Goal: Task Accomplishment & Management: Manage account settings

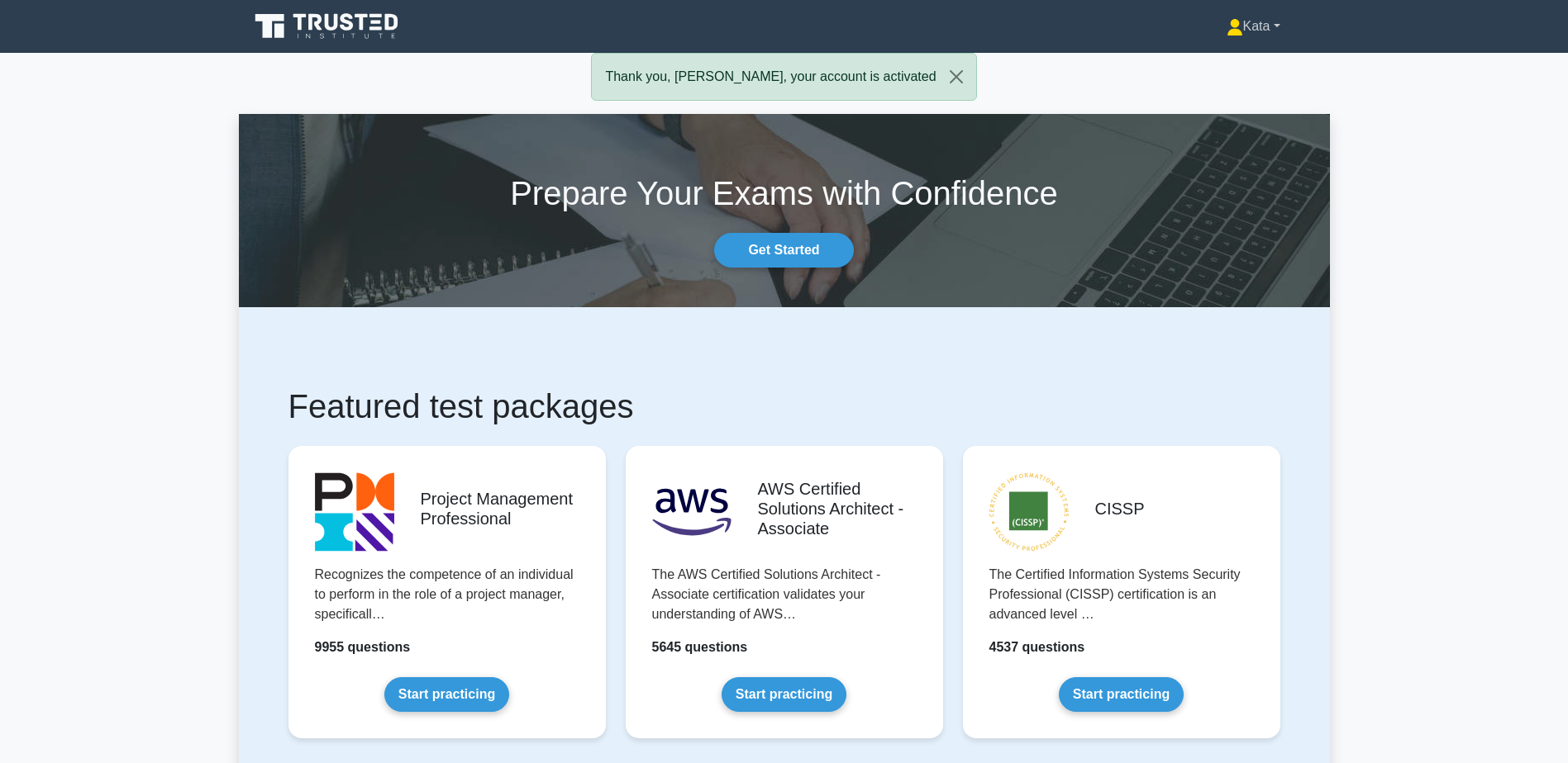
click at [1267, 33] on link "Kata" at bounding box center [1253, 26] width 133 height 33
click at [1244, 64] on link "Profile" at bounding box center [1253, 65] width 131 height 26
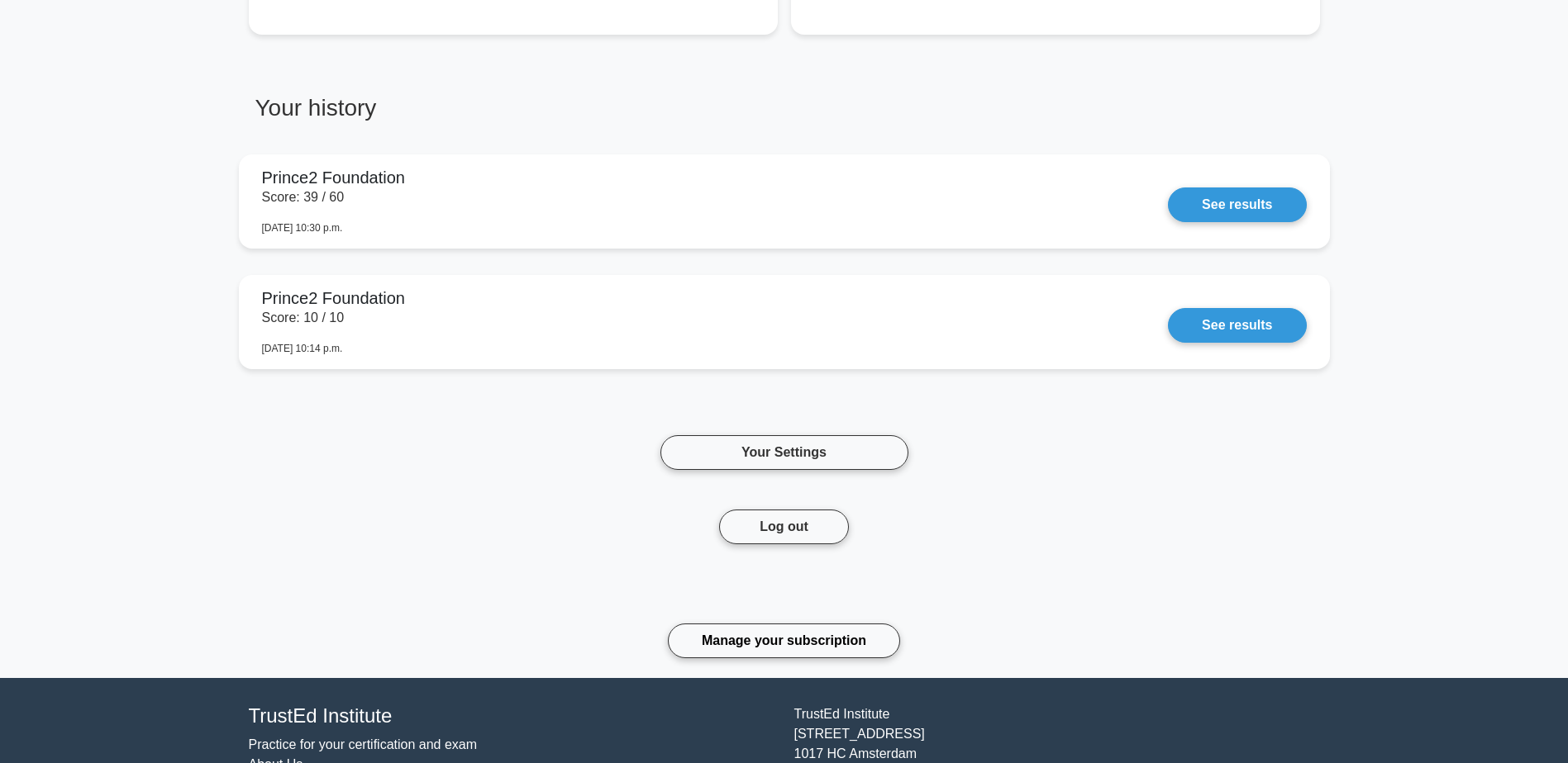
scroll to position [853, 0]
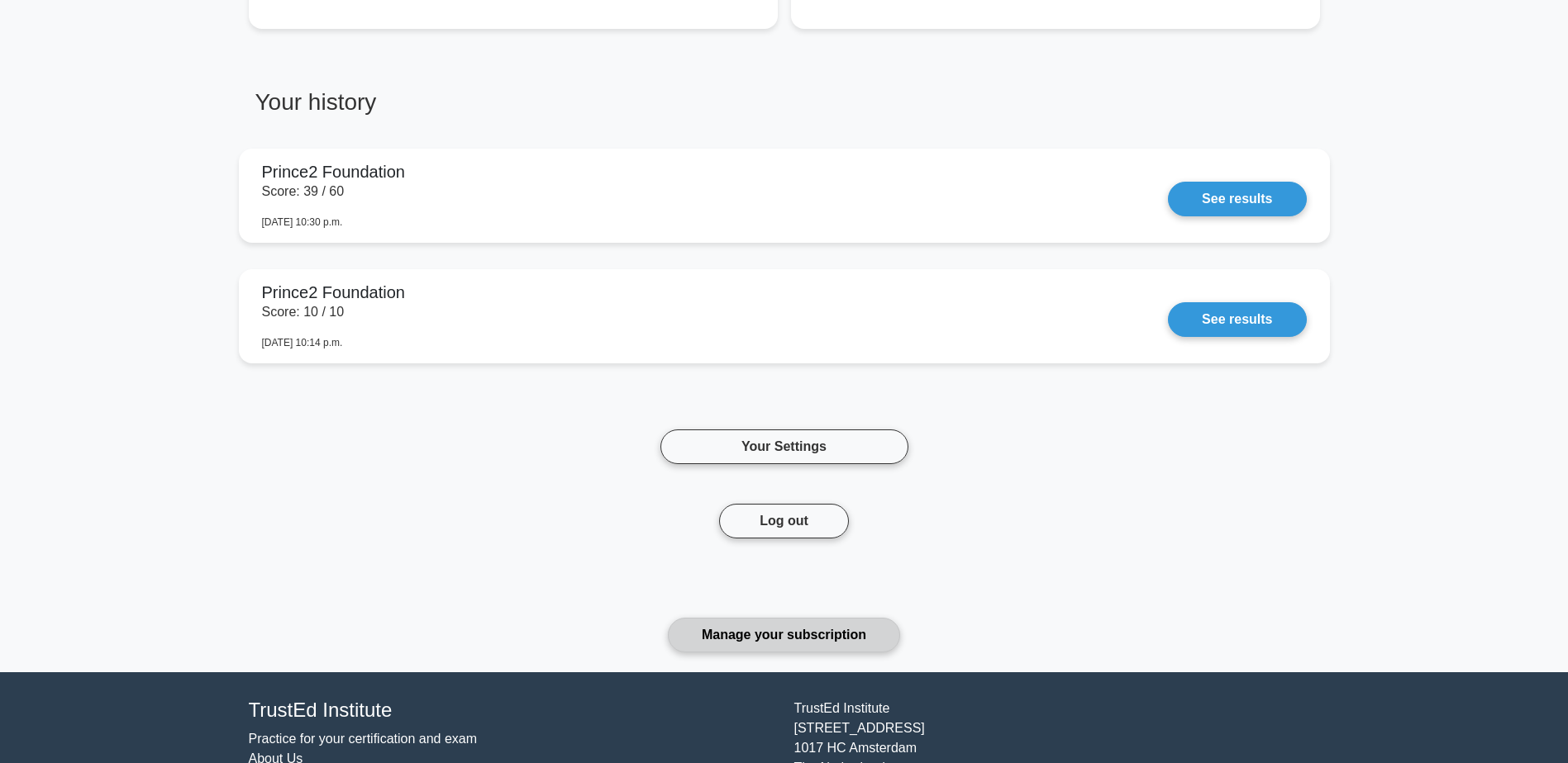
click at [871, 618] on link "Manage your subscription" at bounding box center [784, 635] width 232 height 34
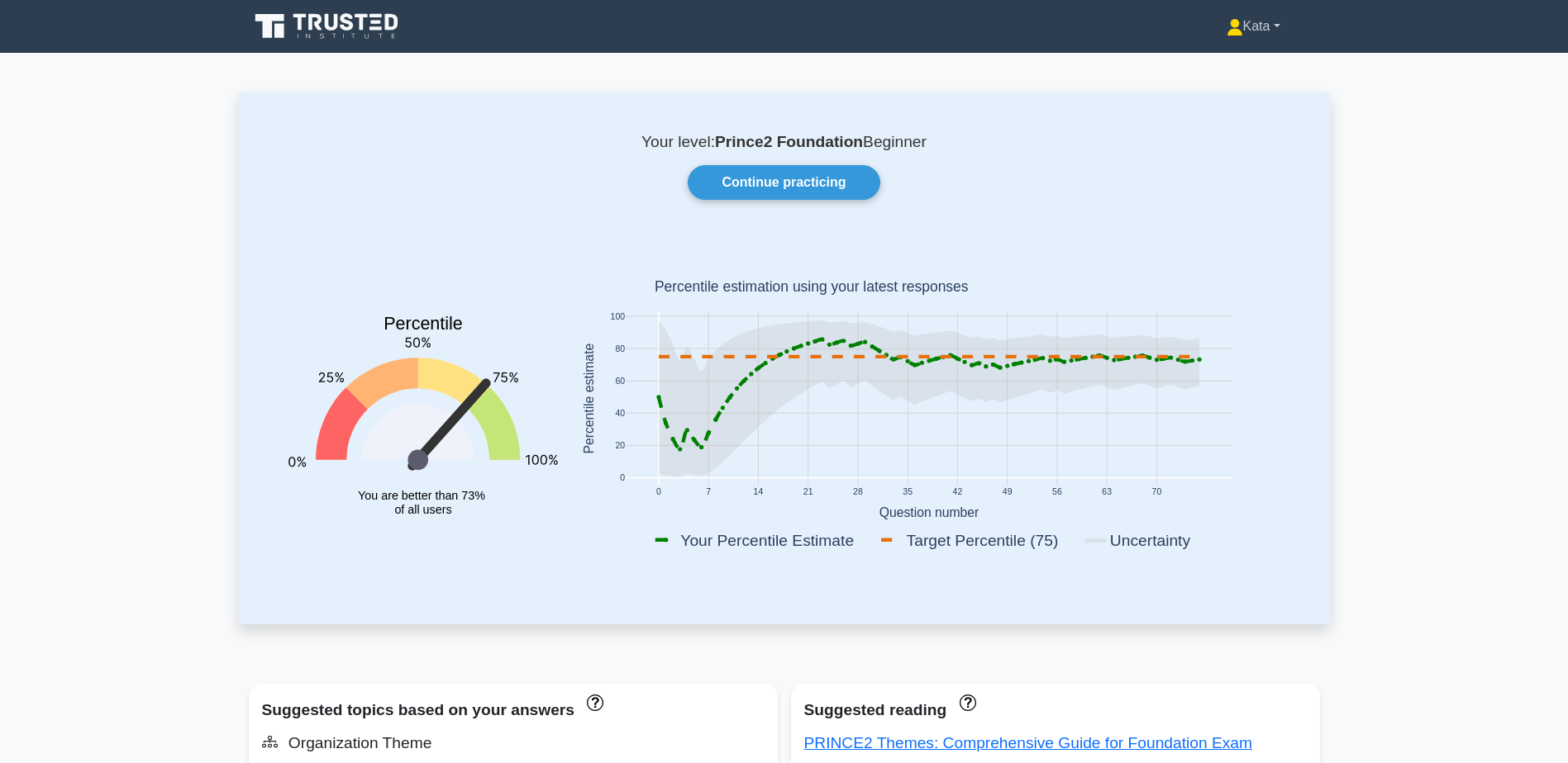
click at [1278, 28] on link "Kata" at bounding box center [1253, 26] width 133 height 33
click at [1210, 96] on link "Settings" at bounding box center [1253, 92] width 131 height 26
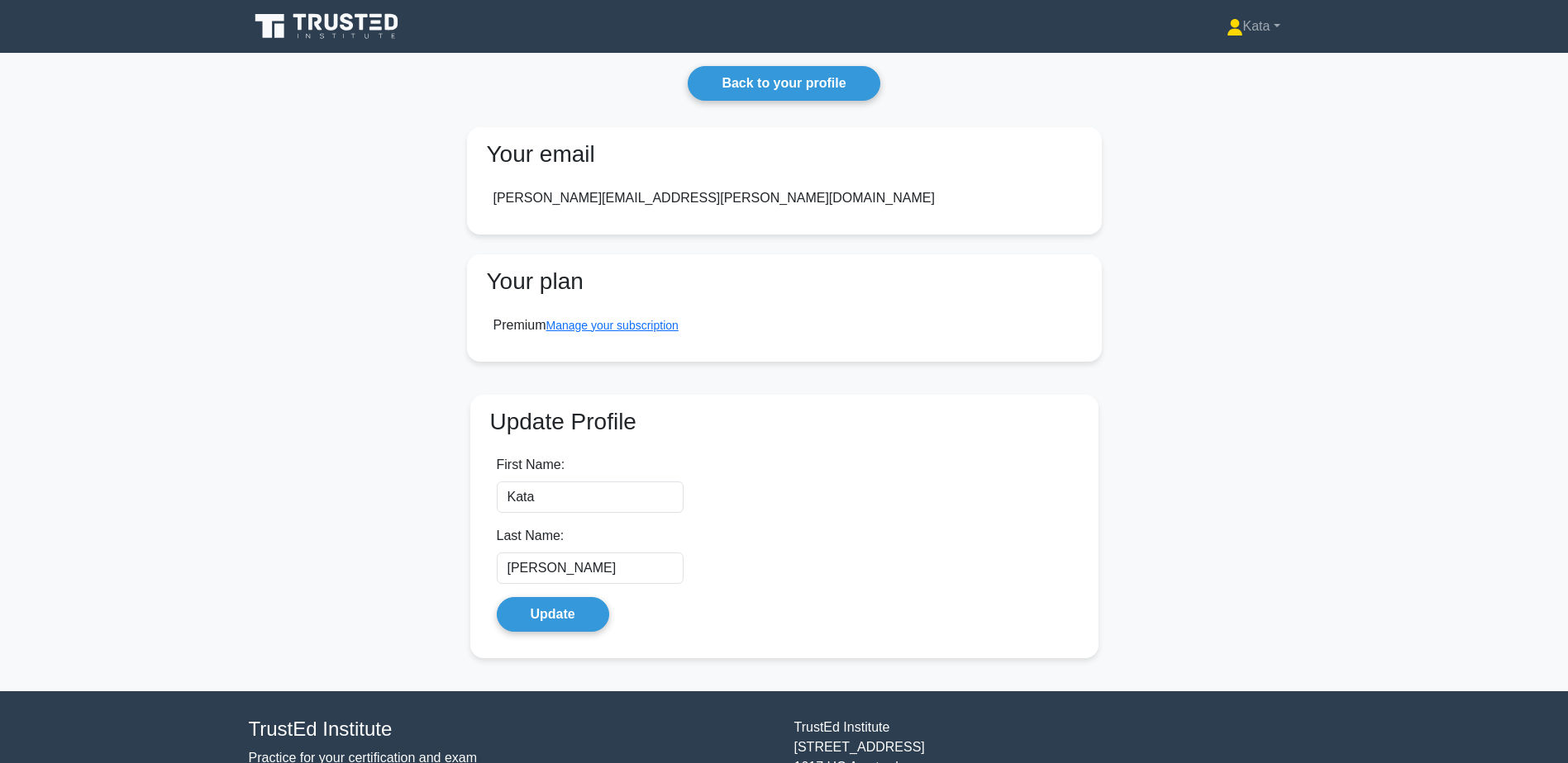
click at [336, 36] on icon at bounding box center [329, 26] width 159 height 32
